Goal: Task Accomplishment & Management: Use online tool/utility

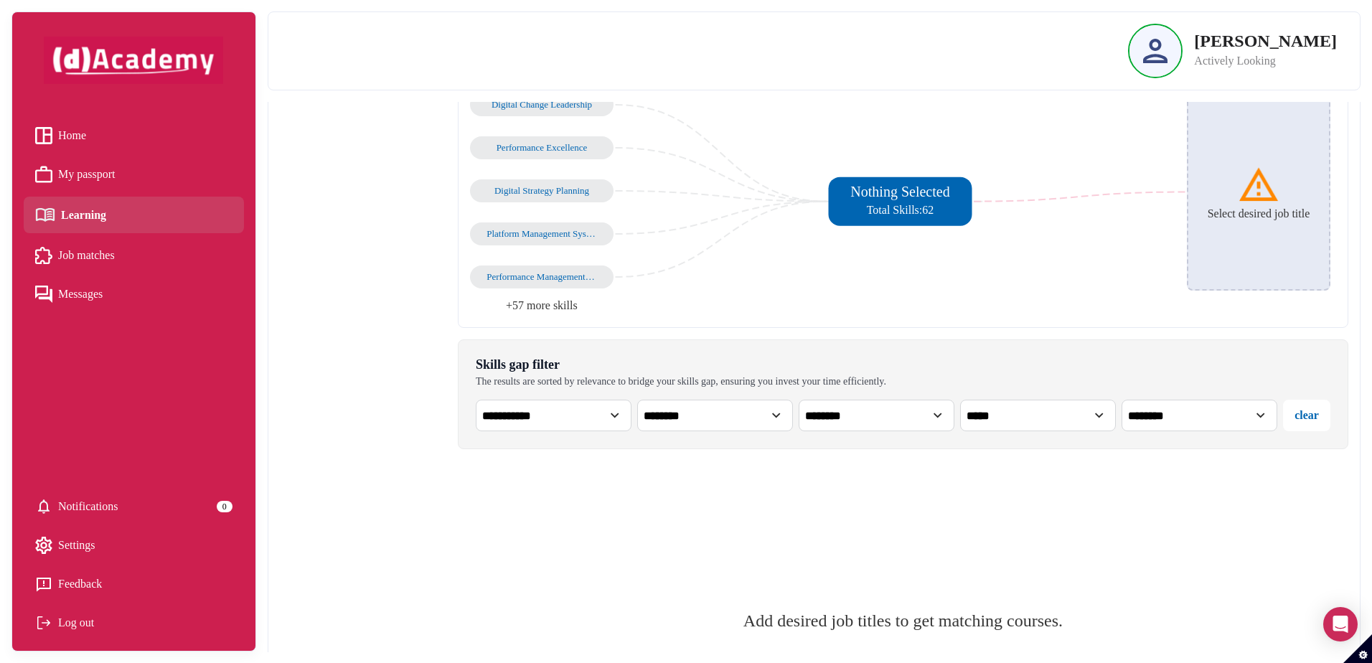
scroll to position [215, 0]
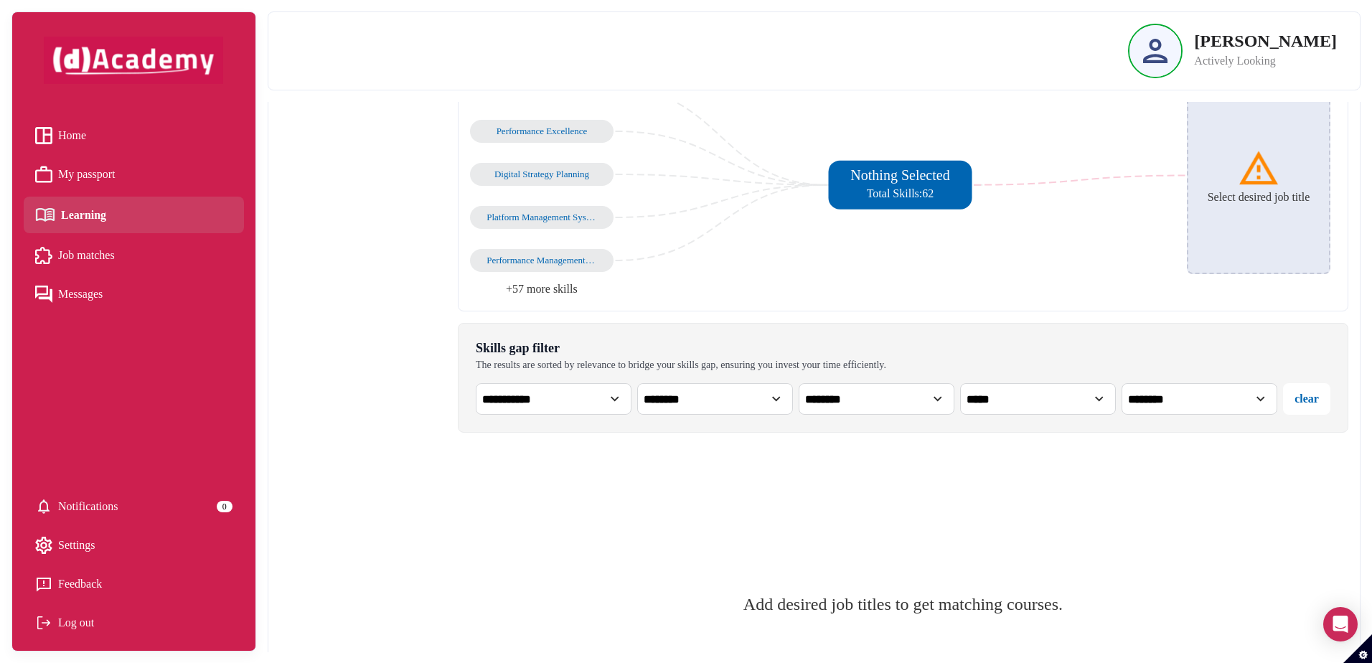
click at [580, 404] on select "**********" at bounding box center [554, 399] width 156 height 32
click at [765, 408] on select "********" at bounding box center [715, 399] width 156 height 32
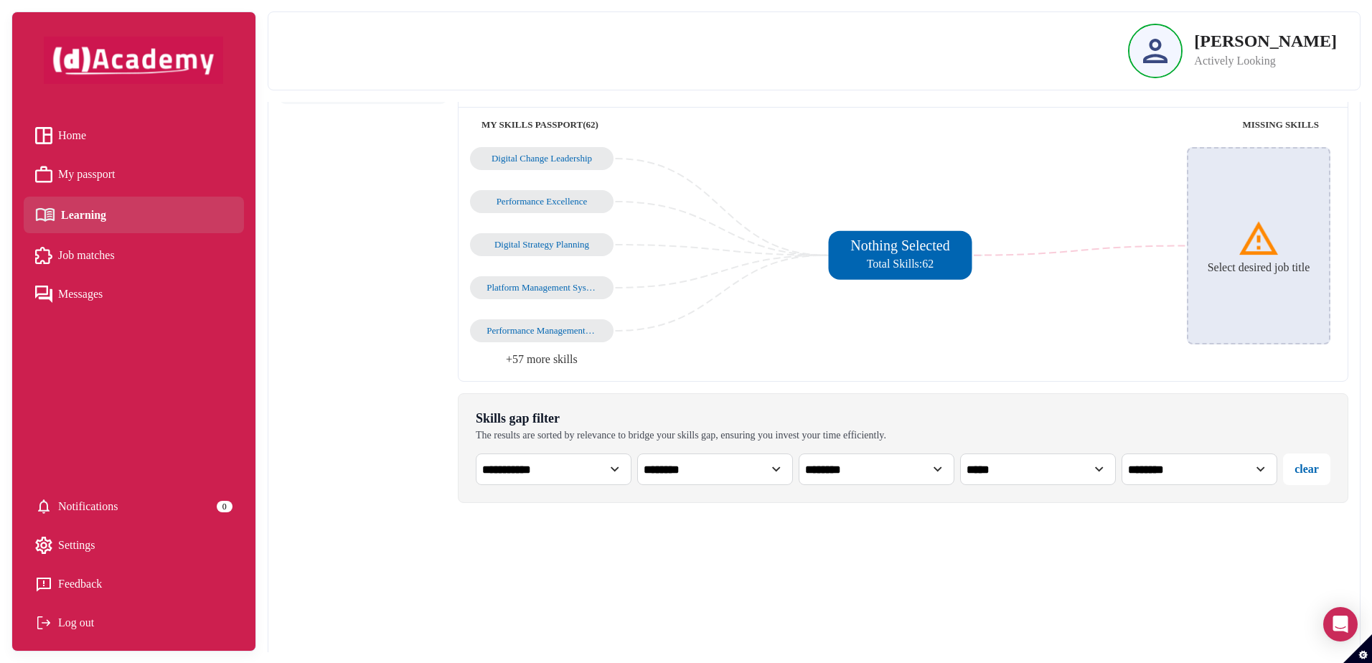
scroll to position [72, 0]
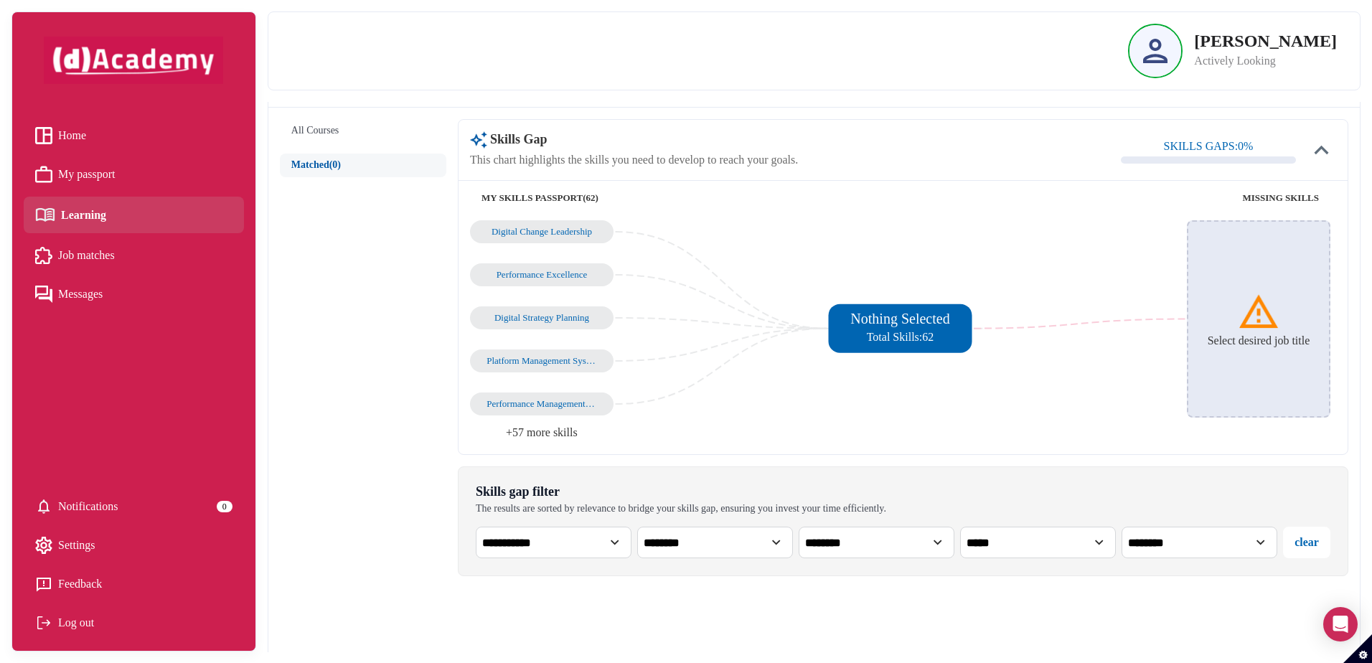
click at [550, 233] on div "Digital Change Leadership" at bounding box center [542, 231] width 111 height 11
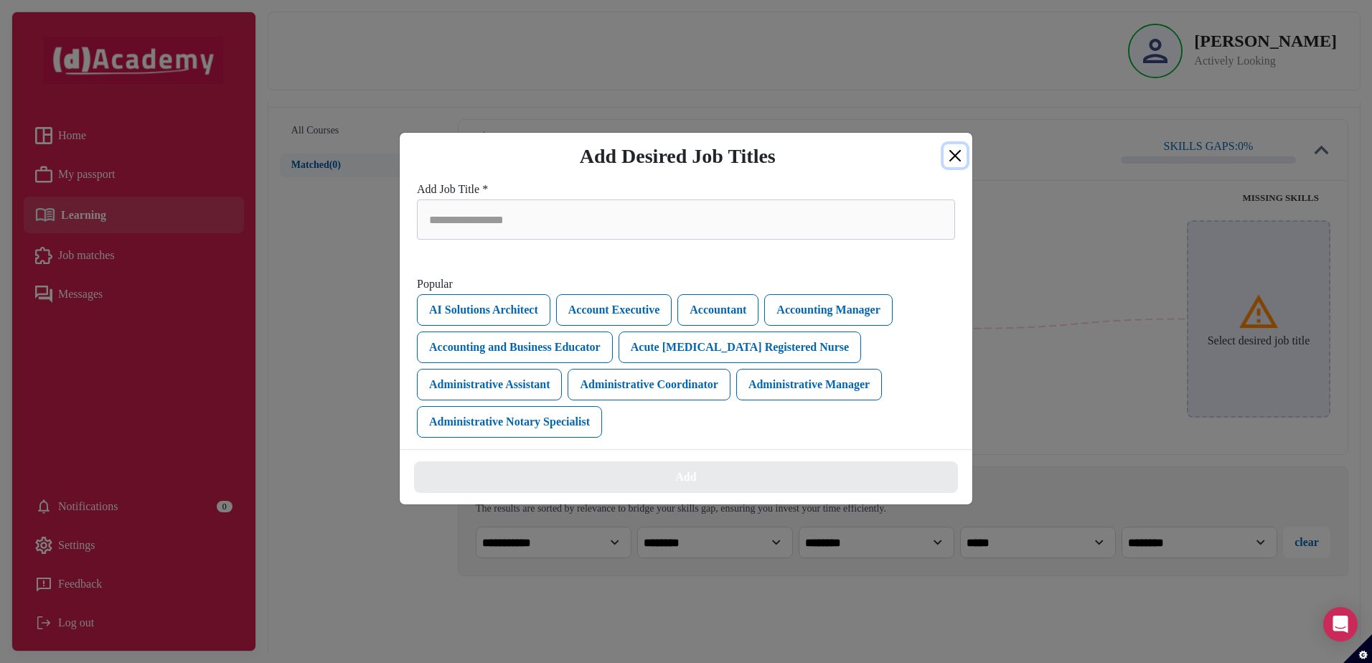
click at [957, 157] on button "Close" at bounding box center [955, 155] width 23 height 23
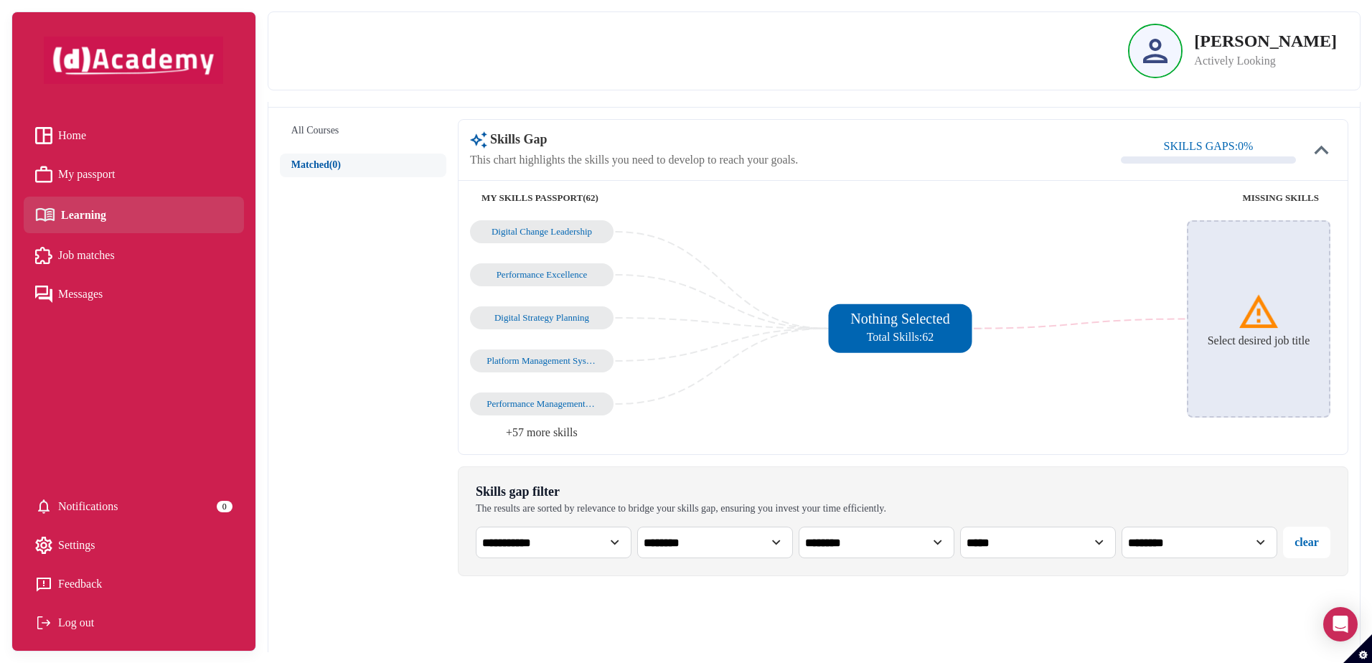
click at [517, 441] on li "+57 more skills" at bounding box center [686, 433] width 433 height 20
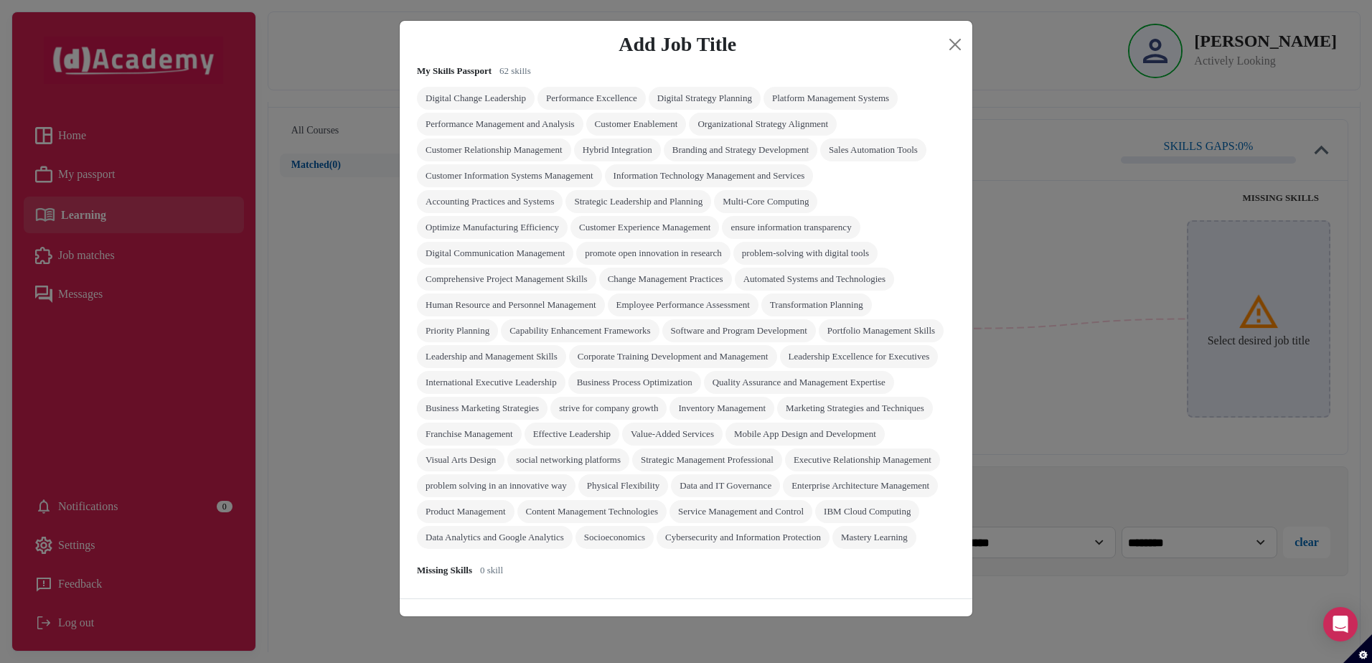
scroll to position [141, 0]
click at [349, 437] on div "Add Job Title Skills Gap SKILLS GAPS: 0 % My Skills Passport 62 skills Digital …" at bounding box center [686, 331] width 1372 height 663
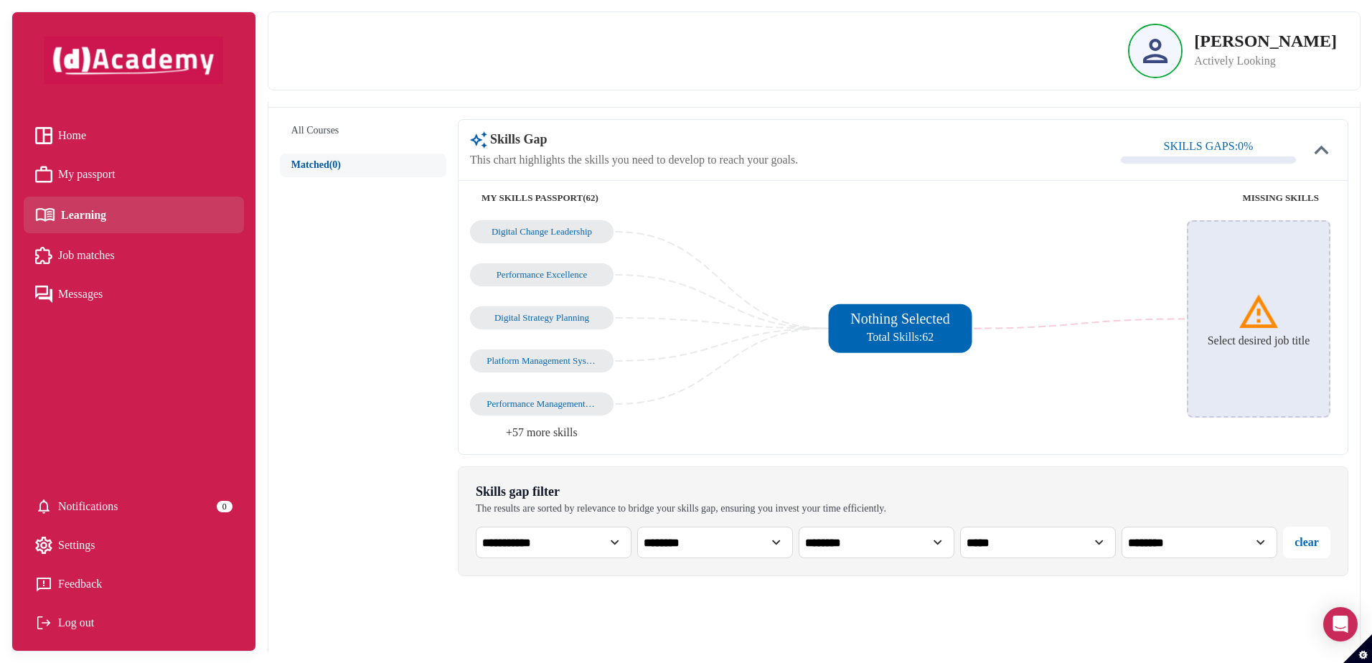
click at [81, 286] on span "Messages" at bounding box center [80, 294] width 44 height 22
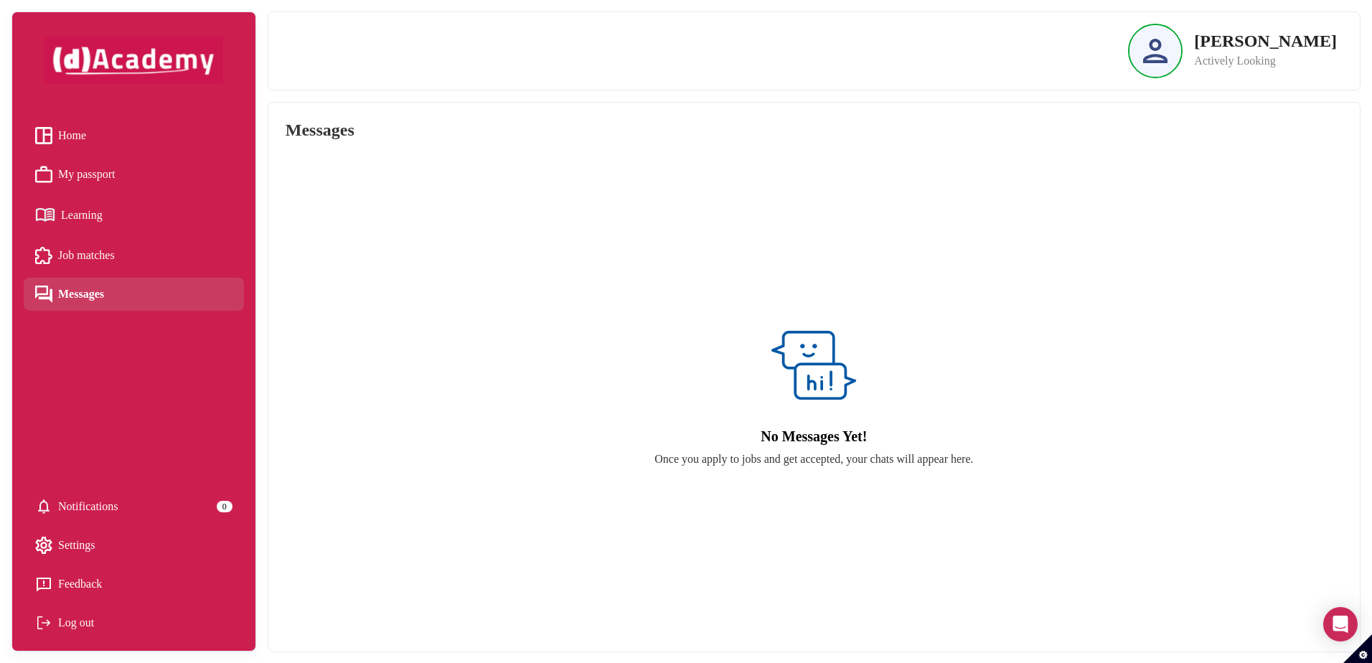
click at [713, 240] on div "No Messages Yet! Once you apply to jobs and get accepted, your chats will appea…" at bounding box center [814, 396] width 1057 height 477
click at [1343, 621] on icon "Open Intercom Messenger" at bounding box center [1340, 624] width 17 height 19
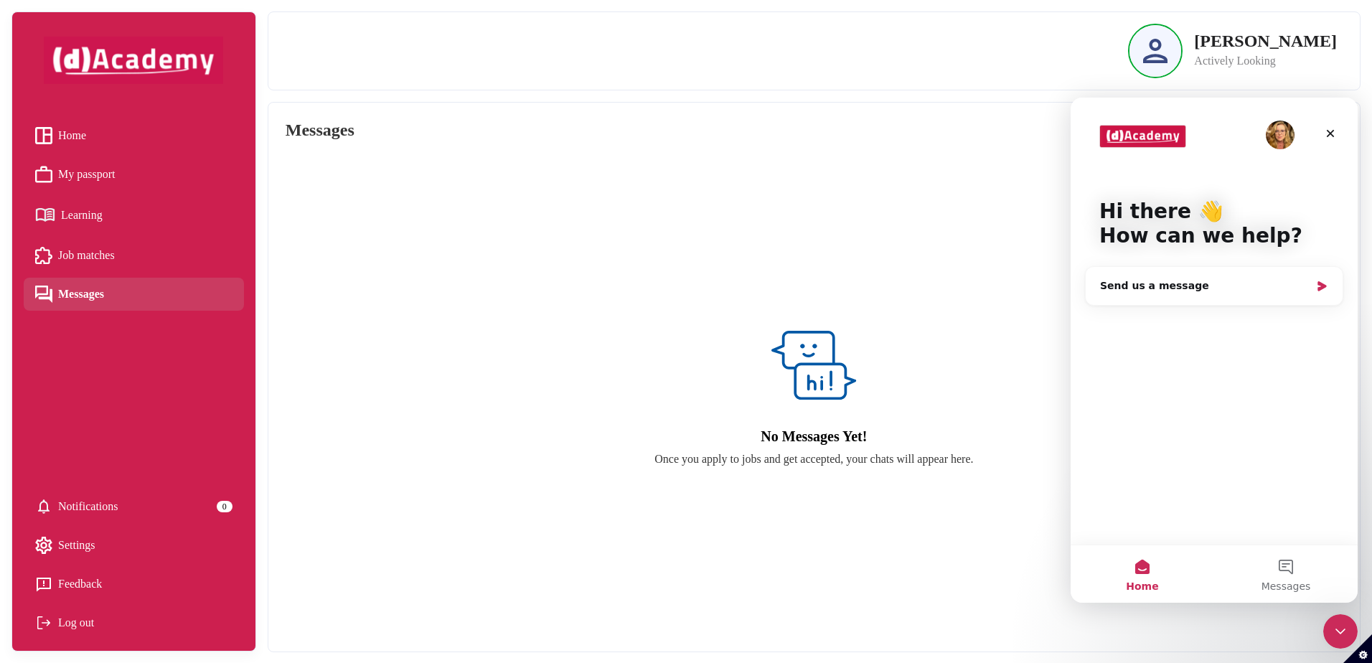
click at [100, 179] on span "My passport" at bounding box center [86, 175] width 57 height 22
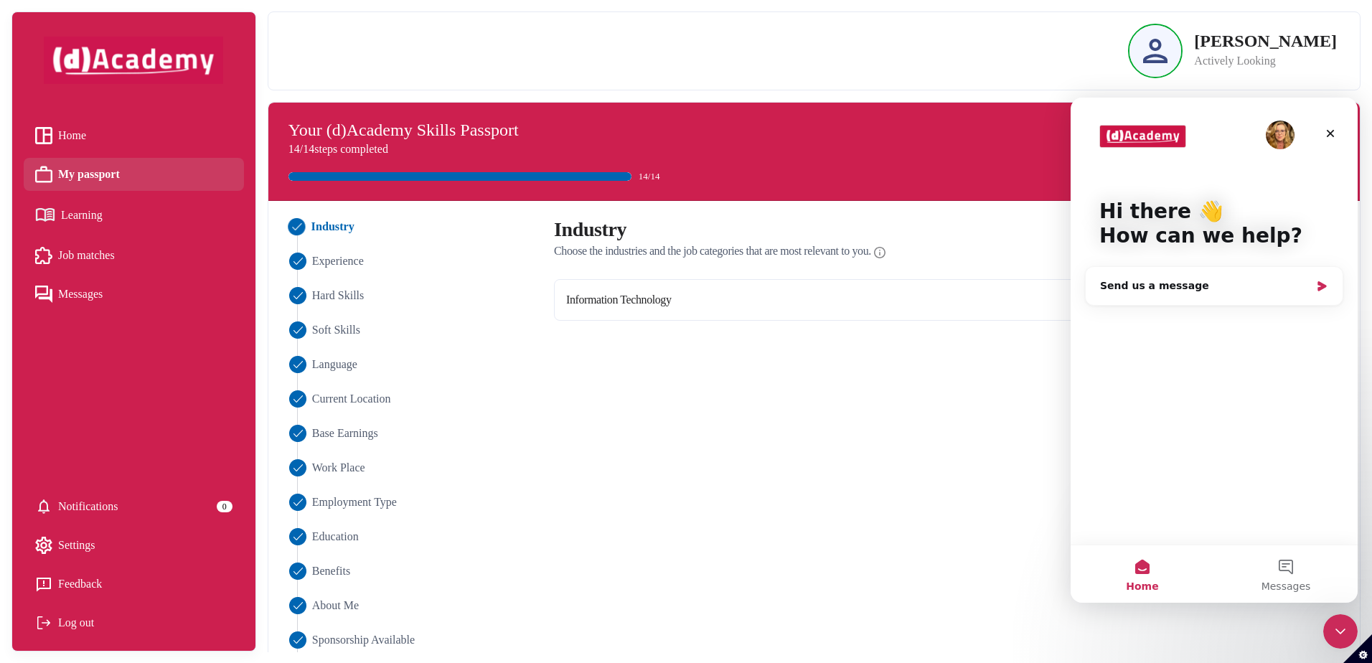
click at [618, 464] on div "Industry Experience Hard Skills Soft Skills Language Current Location Base Earn…" at bounding box center [814, 450] width 1074 height 465
click at [1342, 130] on div "Close" at bounding box center [1331, 134] width 26 height 26
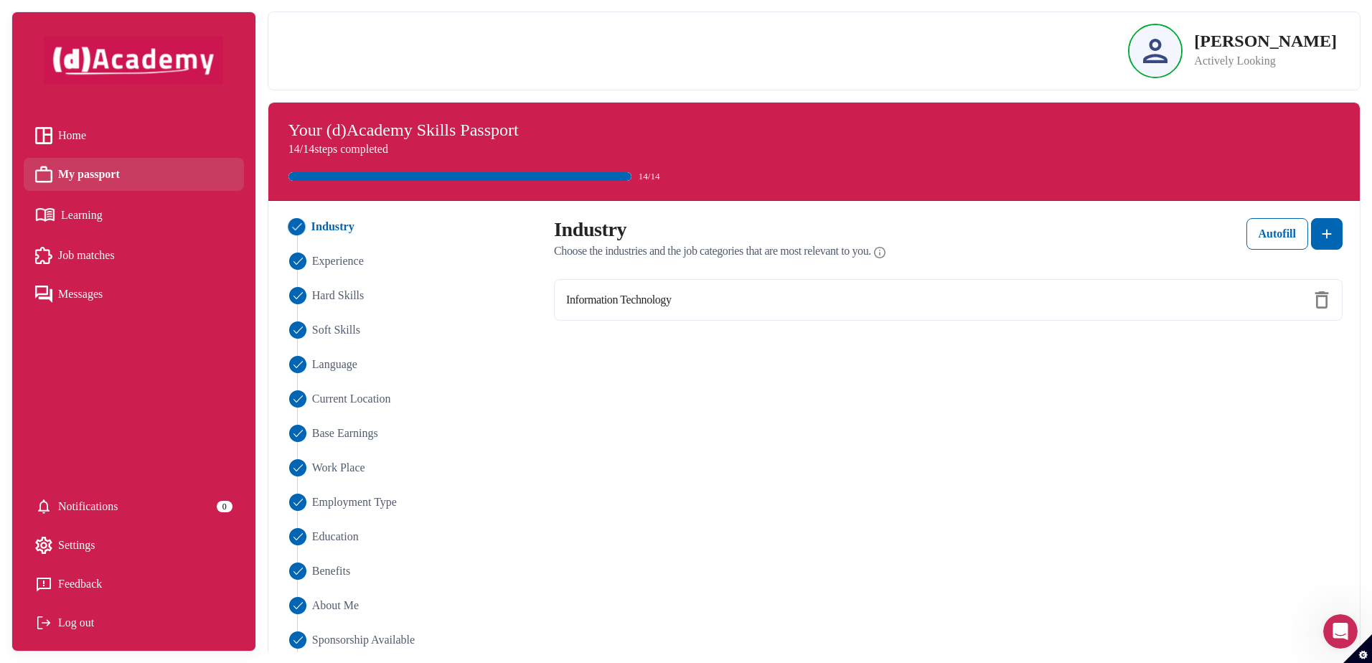
click at [105, 128] on link "Home" at bounding box center [133, 136] width 197 height 22
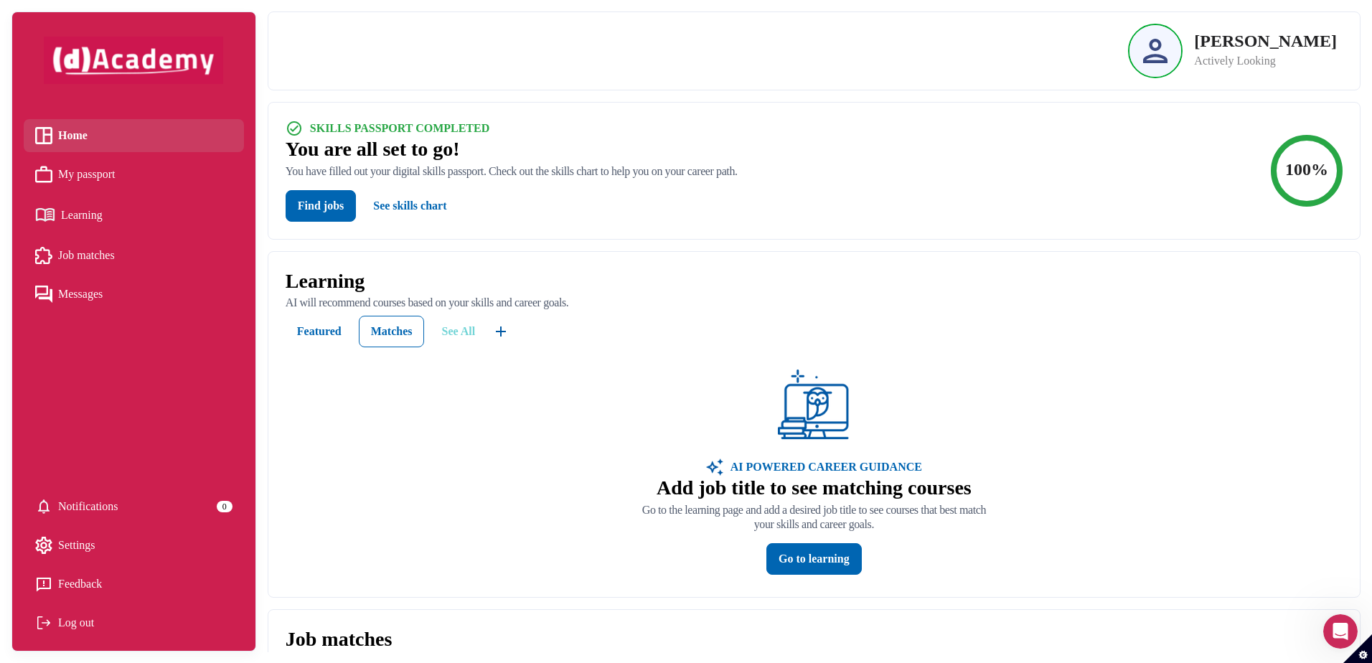
click at [459, 324] on div "See All" at bounding box center [458, 331] width 34 height 17
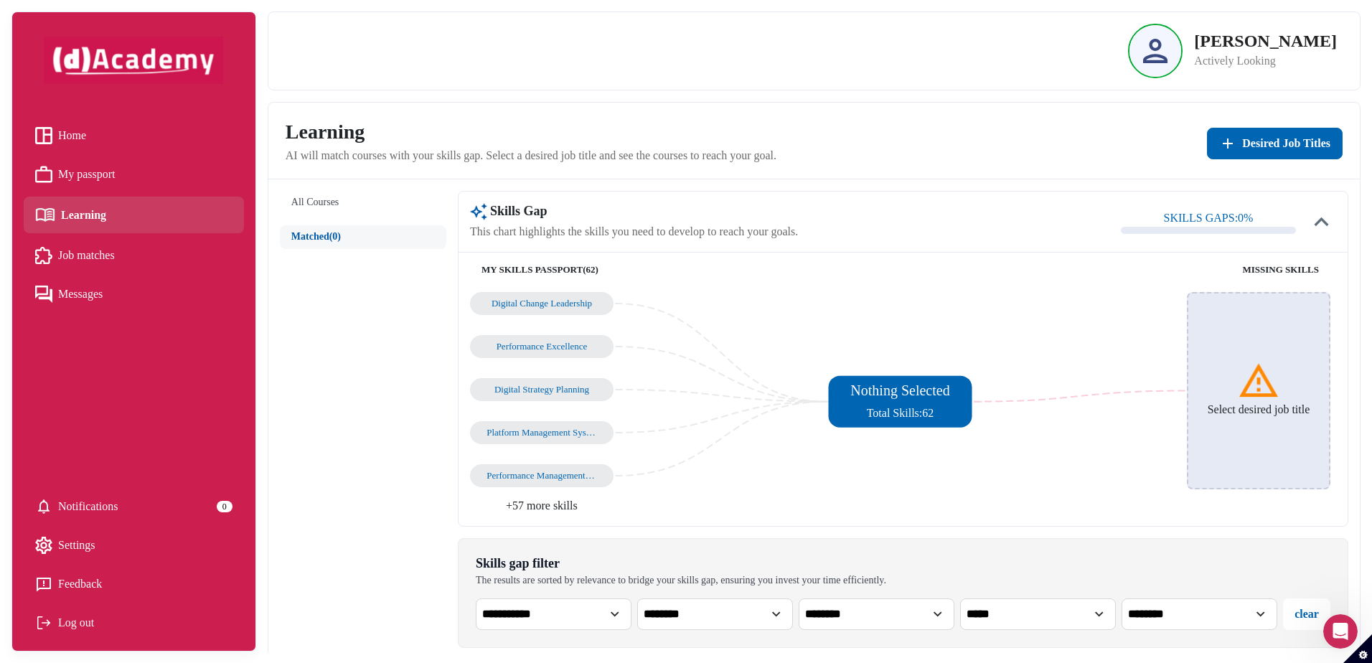
click at [81, 127] on span "Home" at bounding box center [72, 136] width 28 height 22
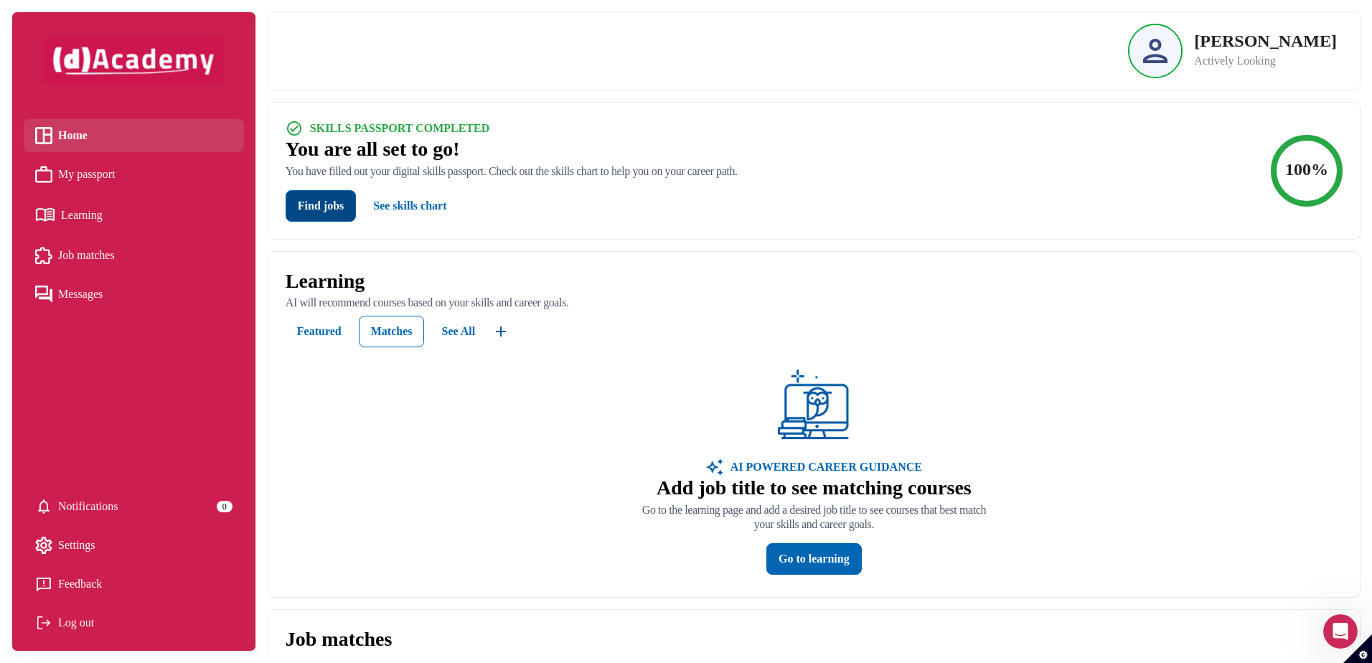
click at [287, 195] on button "Find jobs" at bounding box center [321, 206] width 70 height 32
